Goal: Task Accomplishment & Management: Use online tool/utility

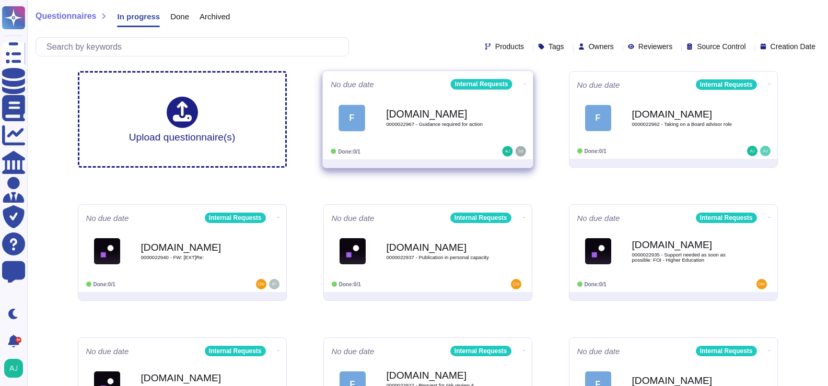
click at [468, 146] on div at bounding box center [492, 151] width 65 height 10
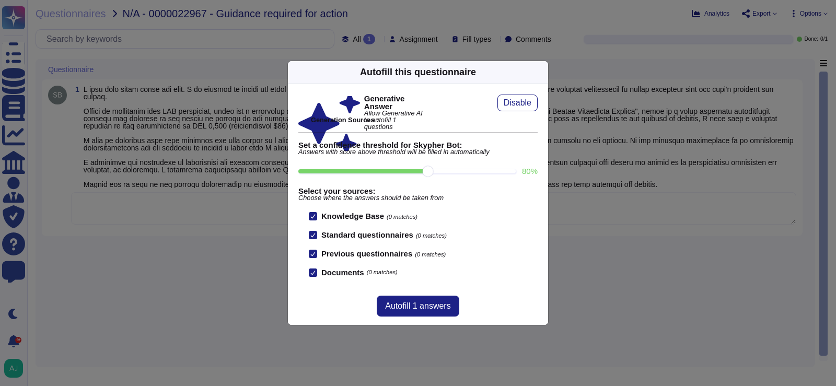
click at [588, 46] on div "Autofill this questionnaire Generative Answer Allow Generative AI to autofill 1…" at bounding box center [418, 193] width 836 height 386
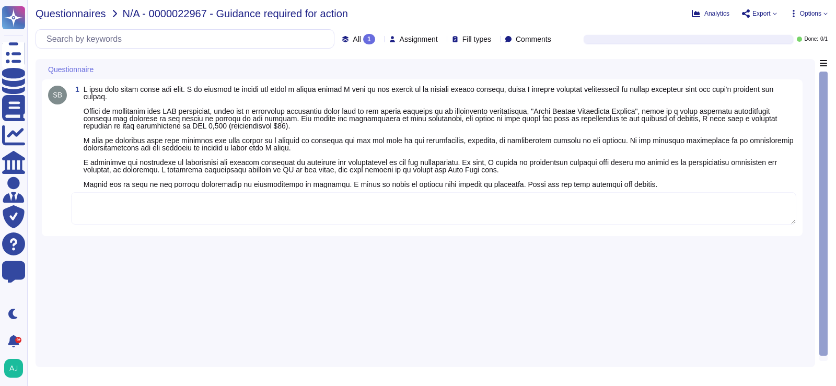
click at [77, 15] on span "Questionnaires" at bounding box center [71, 13] width 71 height 10
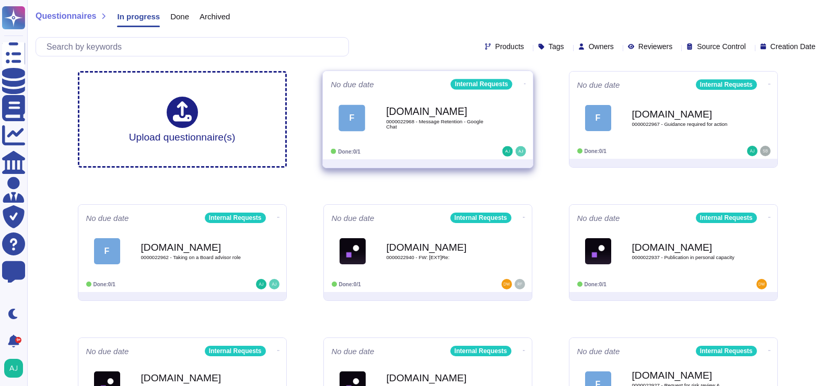
click at [403, 92] on div "F [DOMAIN_NAME] 0000022968 - Message Retention - Google Chat" at bounding box center [428, 117] width 194 height 53
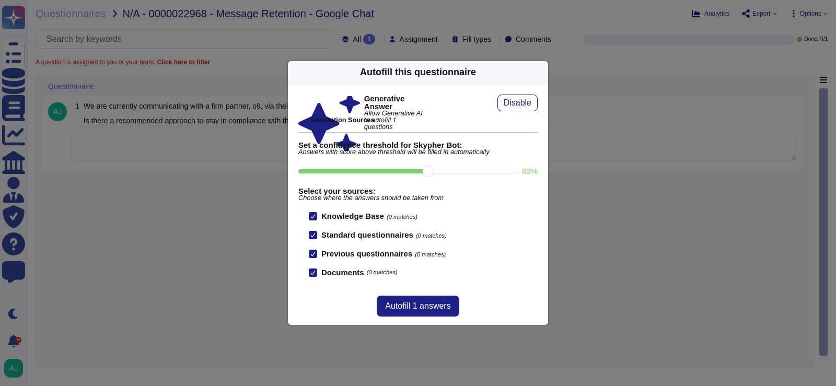
click at [235, 233] on div "Autofill this questionnaire Generative Answer Allow Generative AI to autofill 1…" at bounding box center [418, 193] width 836 height 386
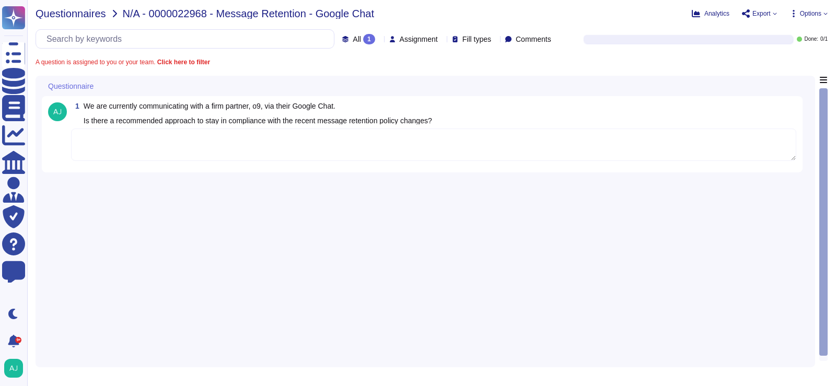
click at [86, 15] on span "Questionnaires" at bounding box center [71, 13] width 71 height 10
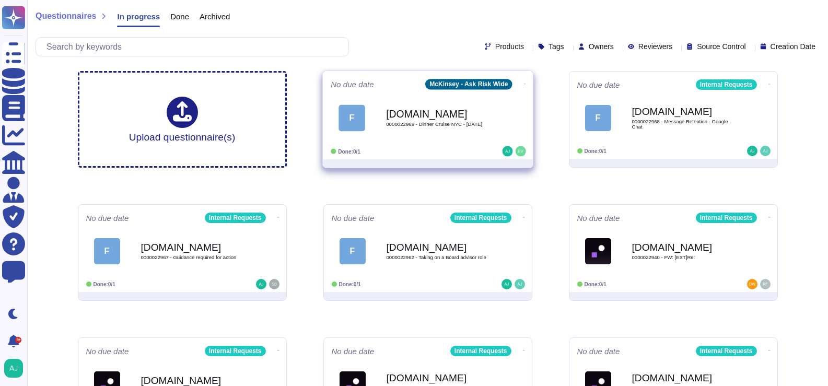
click at [431, 154] on div "Done: 0/1" at bounding box center [396, 151] width 130 height 10
